Goal: Find specific page/section: Find specific page/section

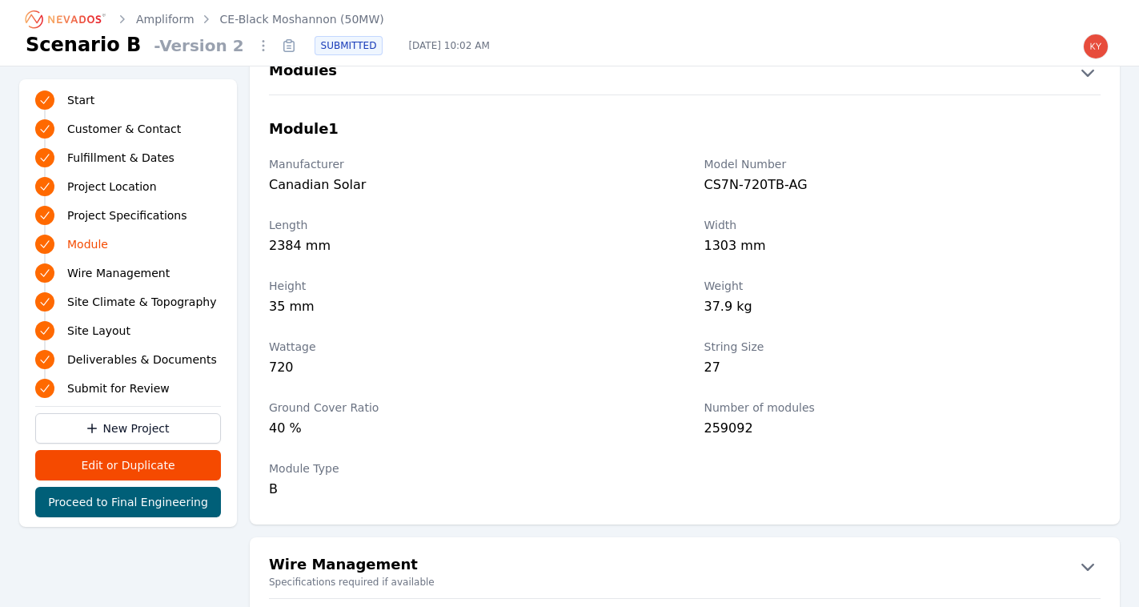
scroll to position [1723, 0]
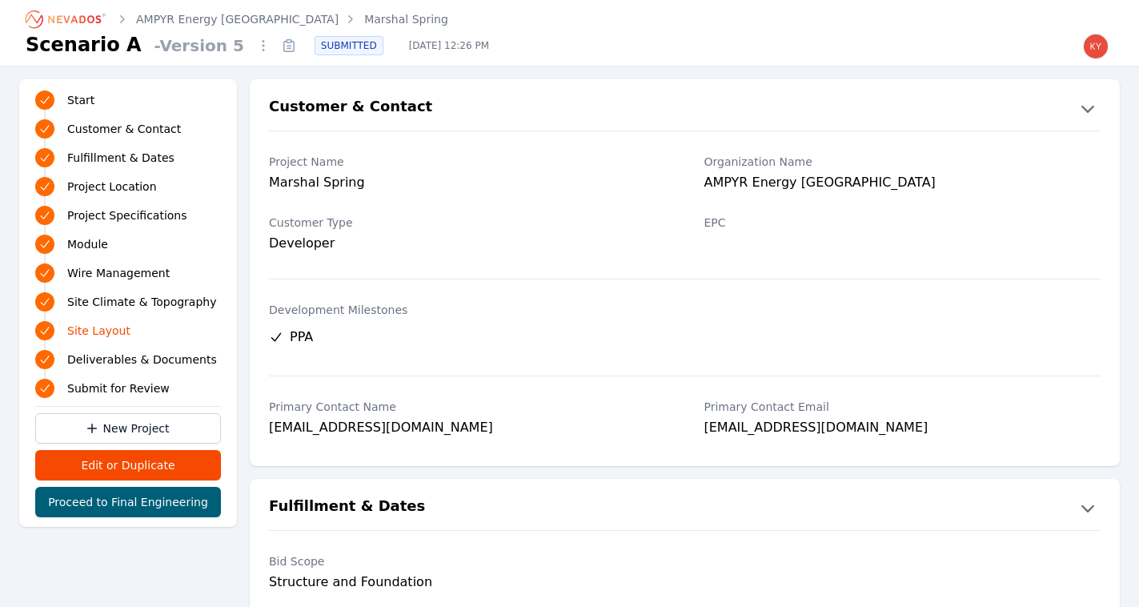
scroll to position [3446, 0]
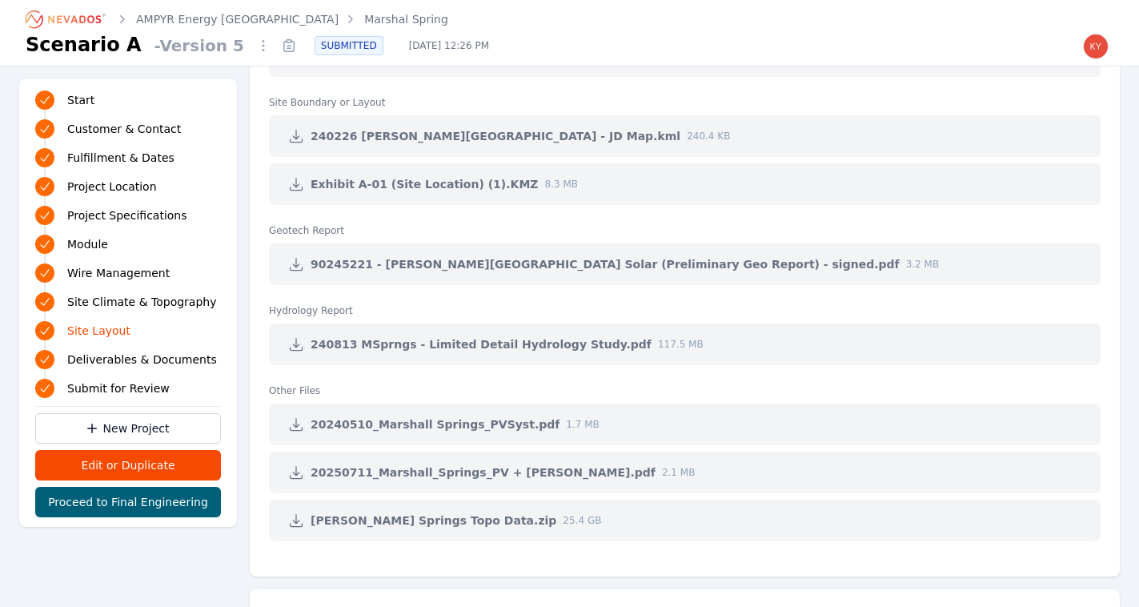
click at [98, 17] on icon "Breadcrumb" at bounding box center [66, 19] width 88 height 26
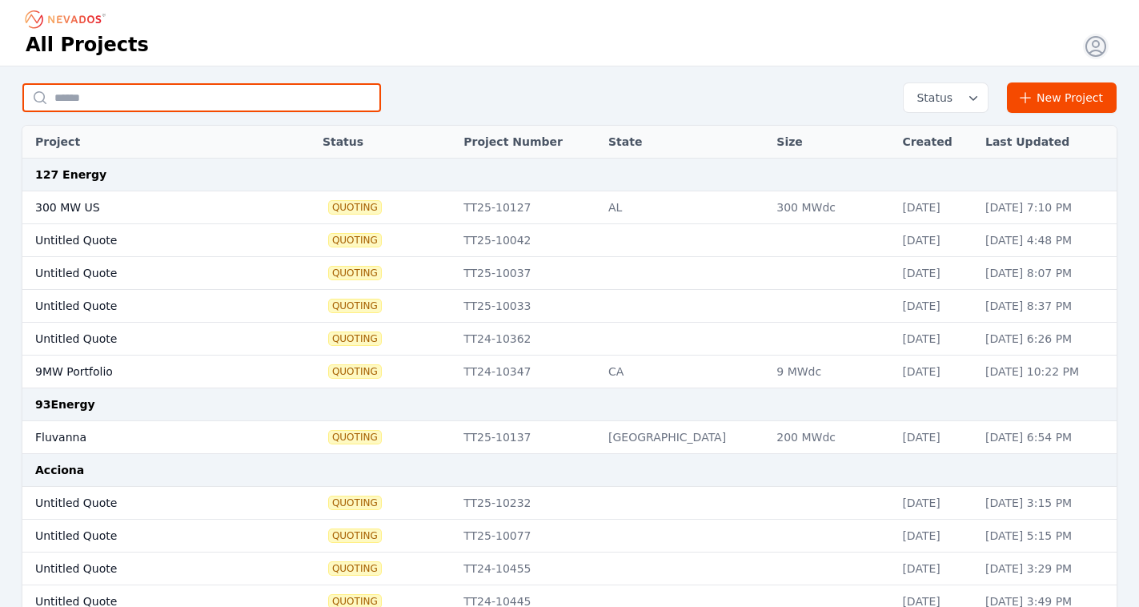
click at [198, 92] on input "text" at bounding box center [201, 97] width 359 height 29
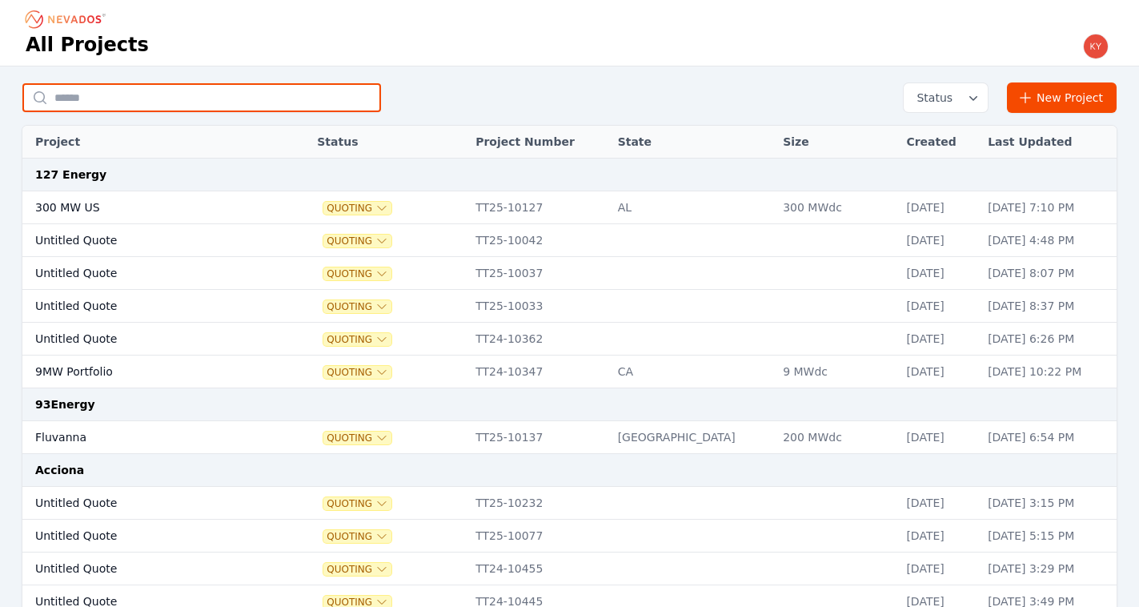
click at [279, 87] on input "text" at bounding box center [201, 97] width 359 height 29
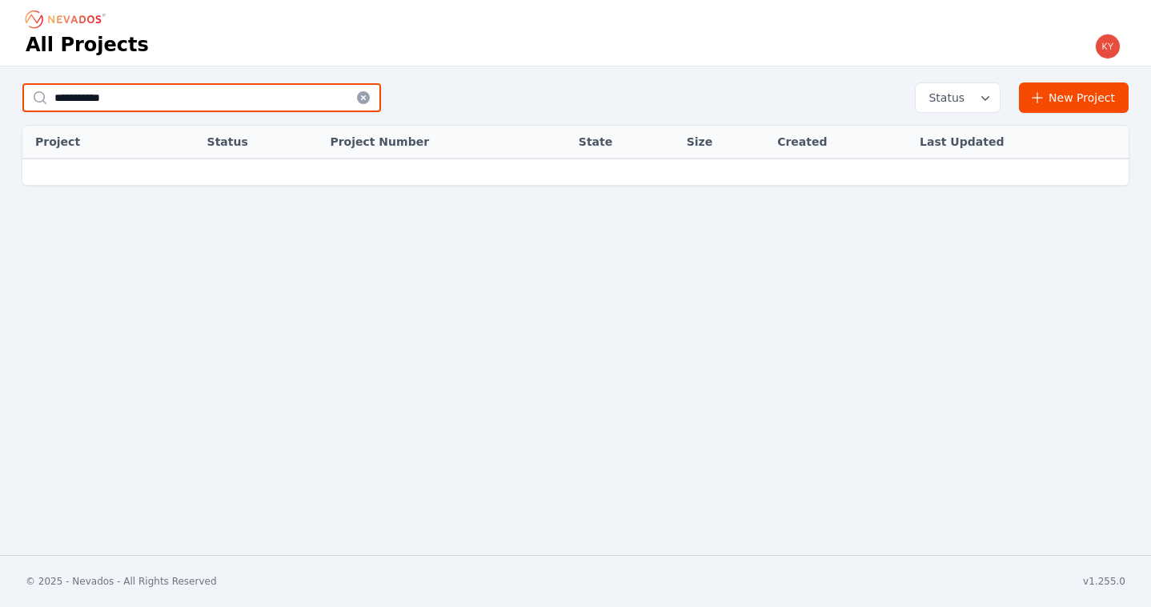
type input "**********"
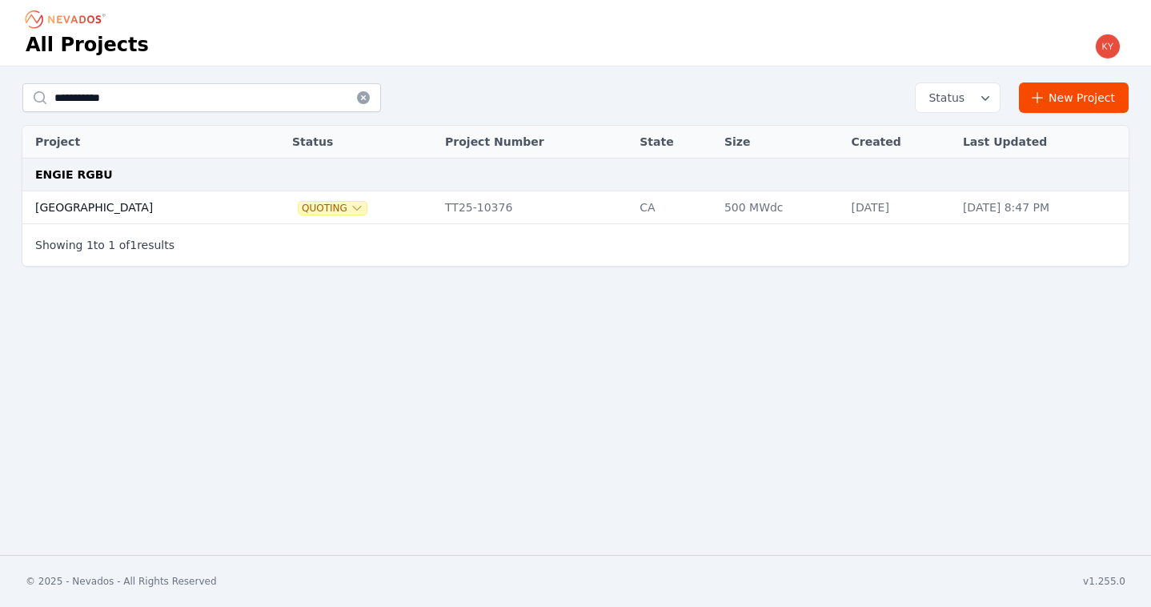
click at [140, 208] on td "Carrisalito Creek" at bounding box center [139, 207] width 235 height 33
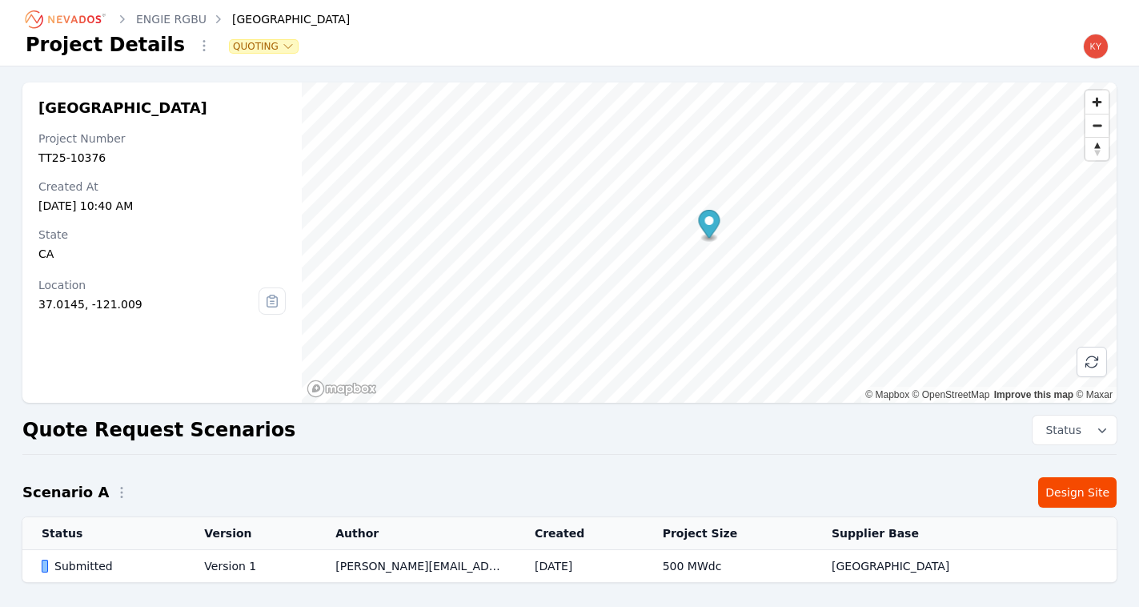
click at [94, 568] on div "Submitted" at bounding box center [109, 566] width 135 height 16
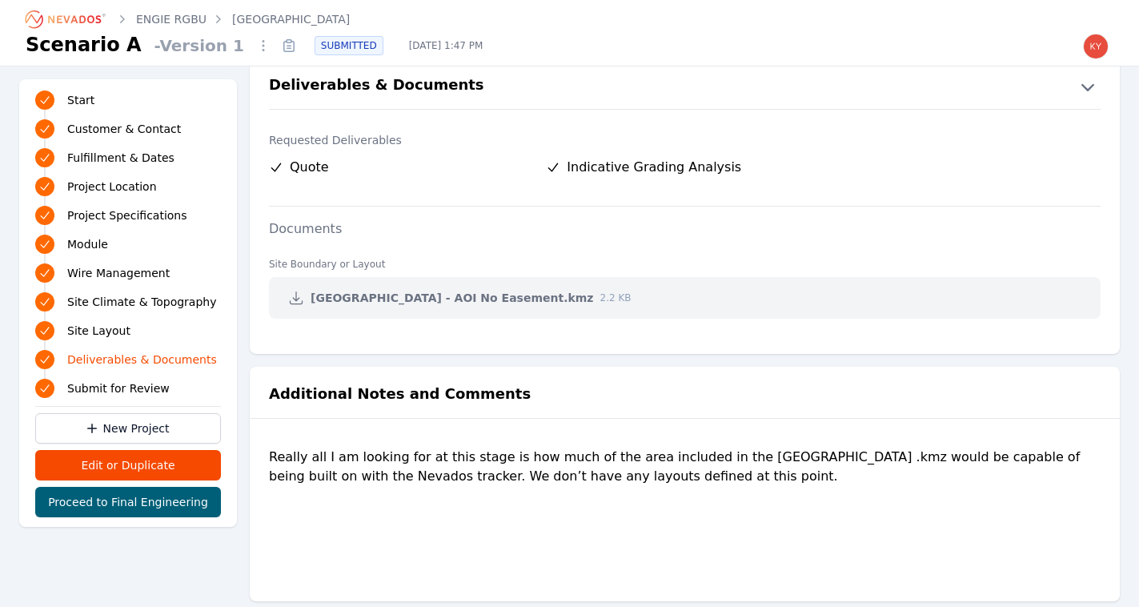
scroll to position [3119, 0]
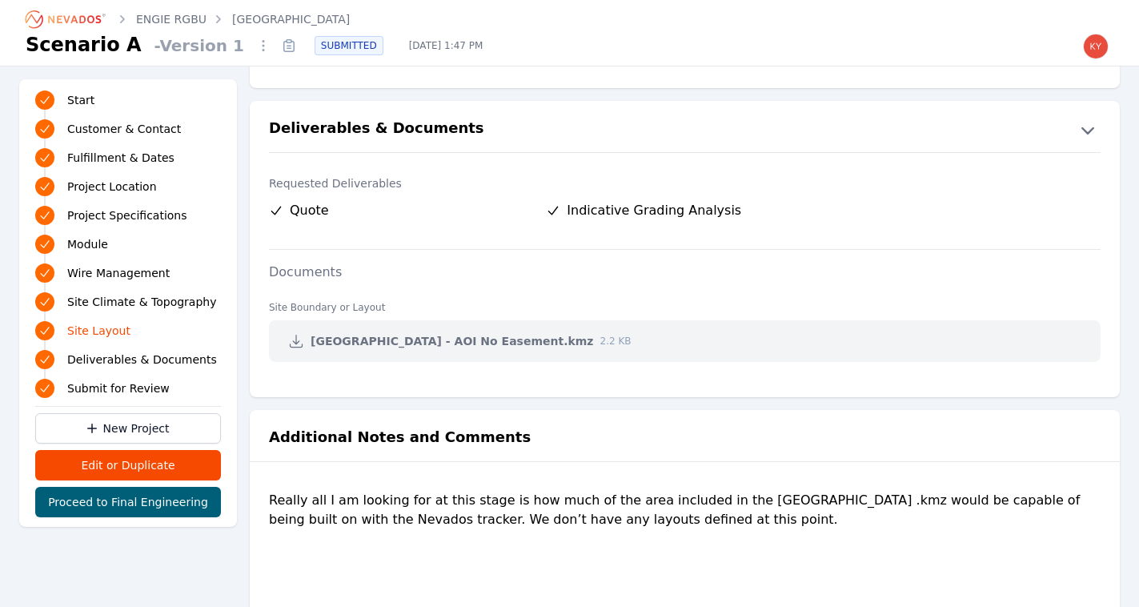
click at [301, 339] on icon at bounding box center [296, 341] width 16 height 16
